Goal: Information Seeking & Learning: Learn about a topic

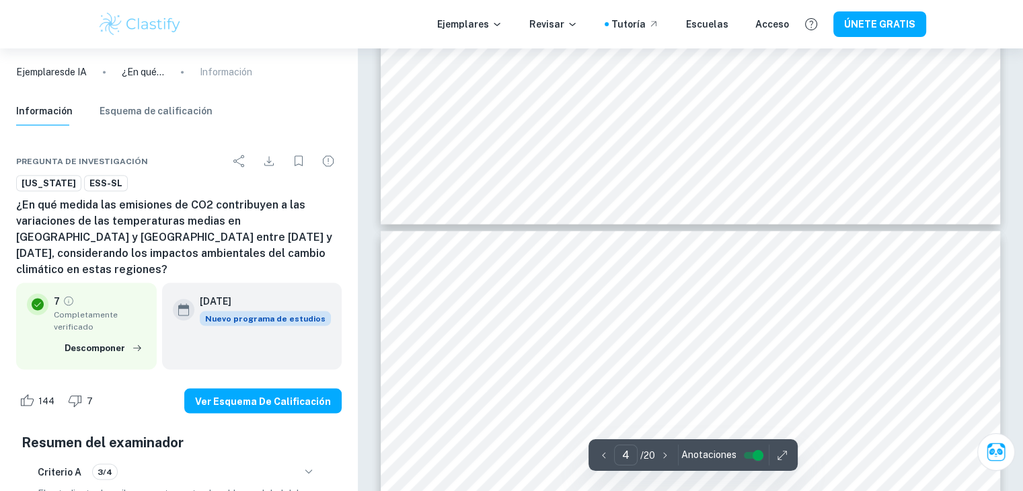
scroll to position [2477, 0]
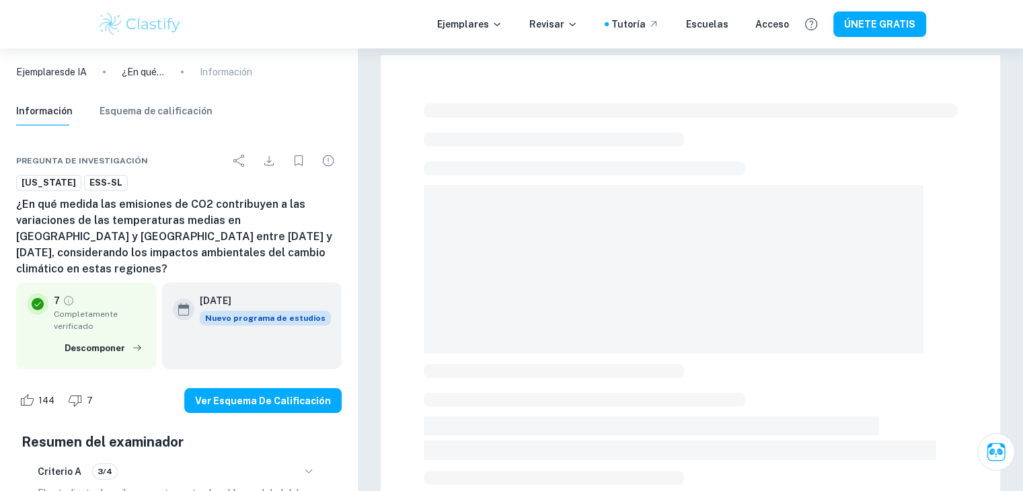
scroll to position [448, 0]
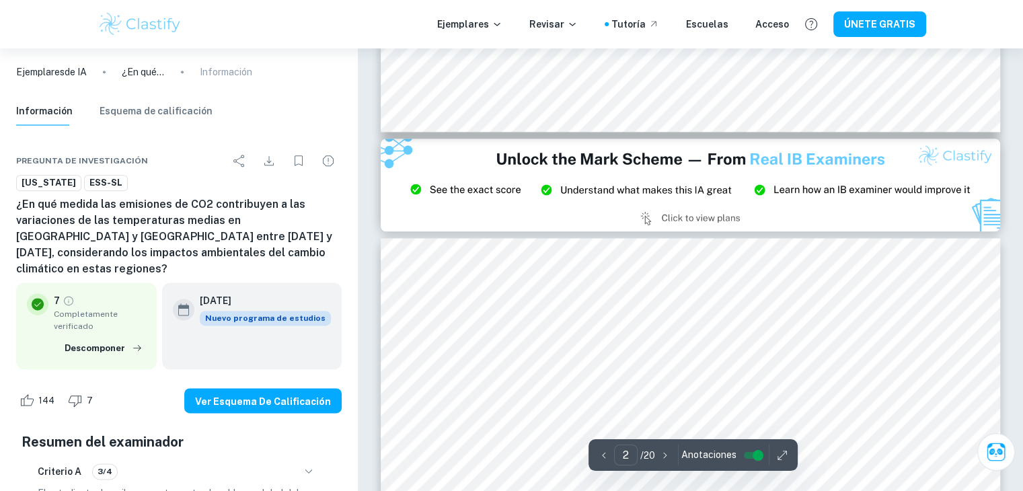
type input "3"
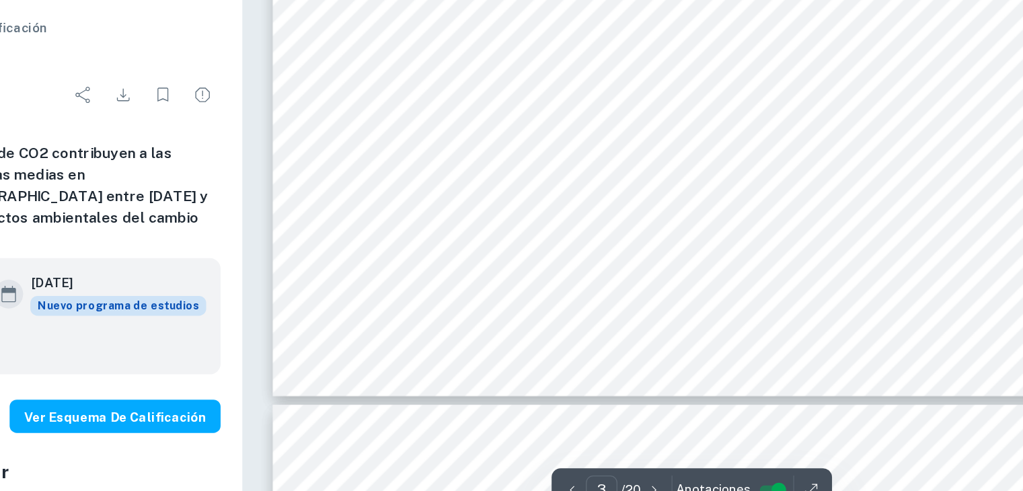
scroll to position [2293, 0]
